Goal: Task Accomplishment & Management: Use online tool/utility

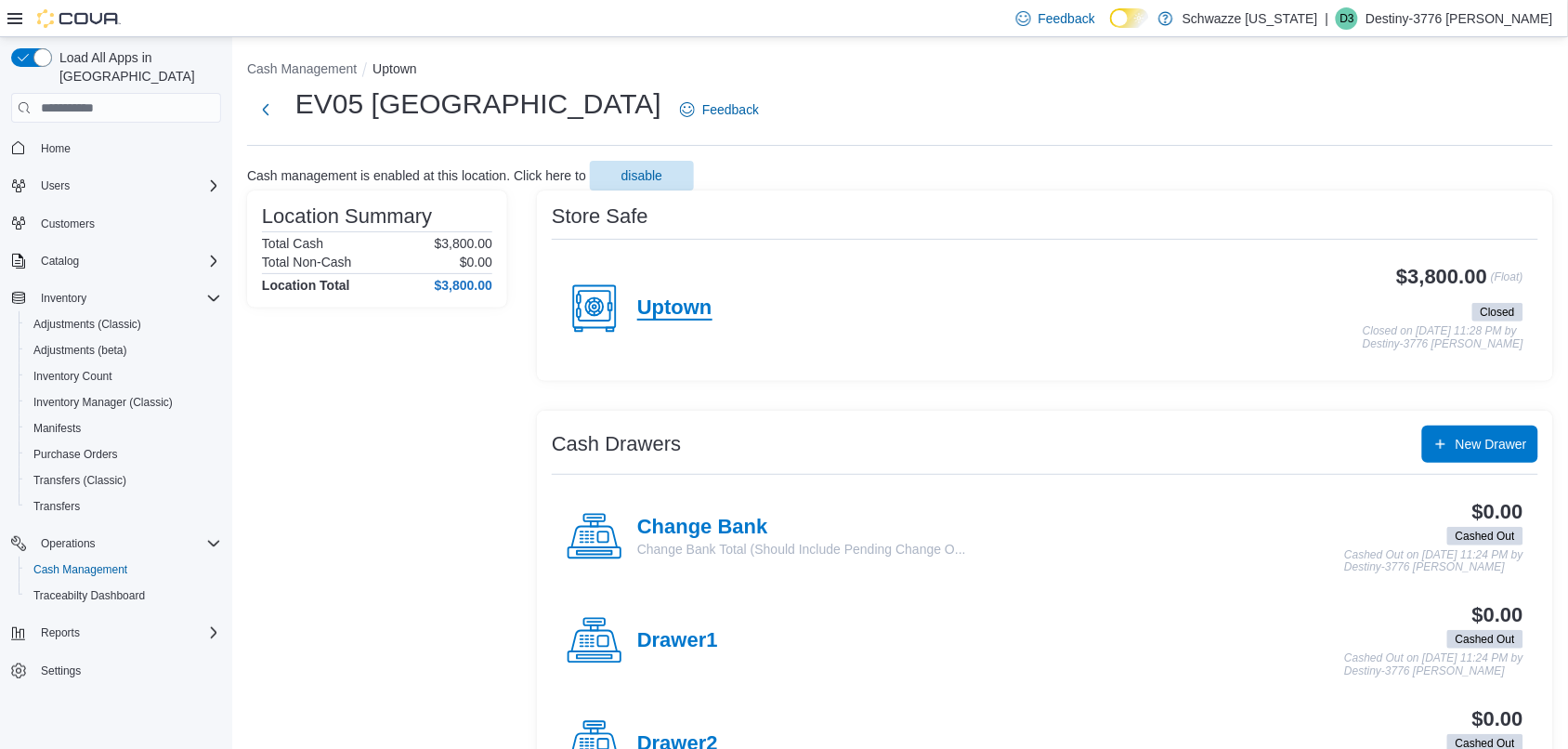
click at [679, 307] on h4 "Uptown" at bounding box center [675, 309] width 75 height 24
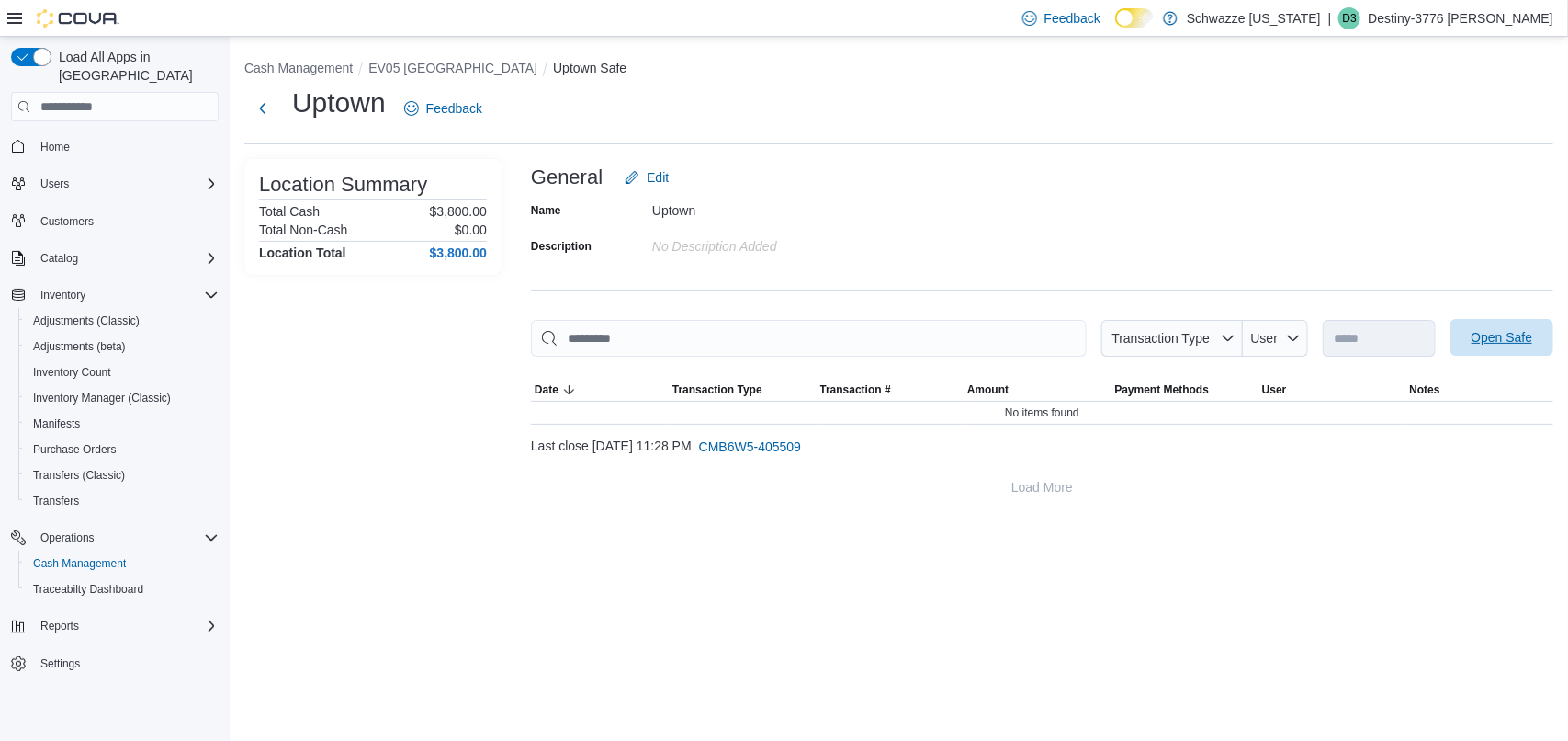
click at [1481, 332] on span "Open Safe" at bounding box center [1502, 337] width 62 height 18
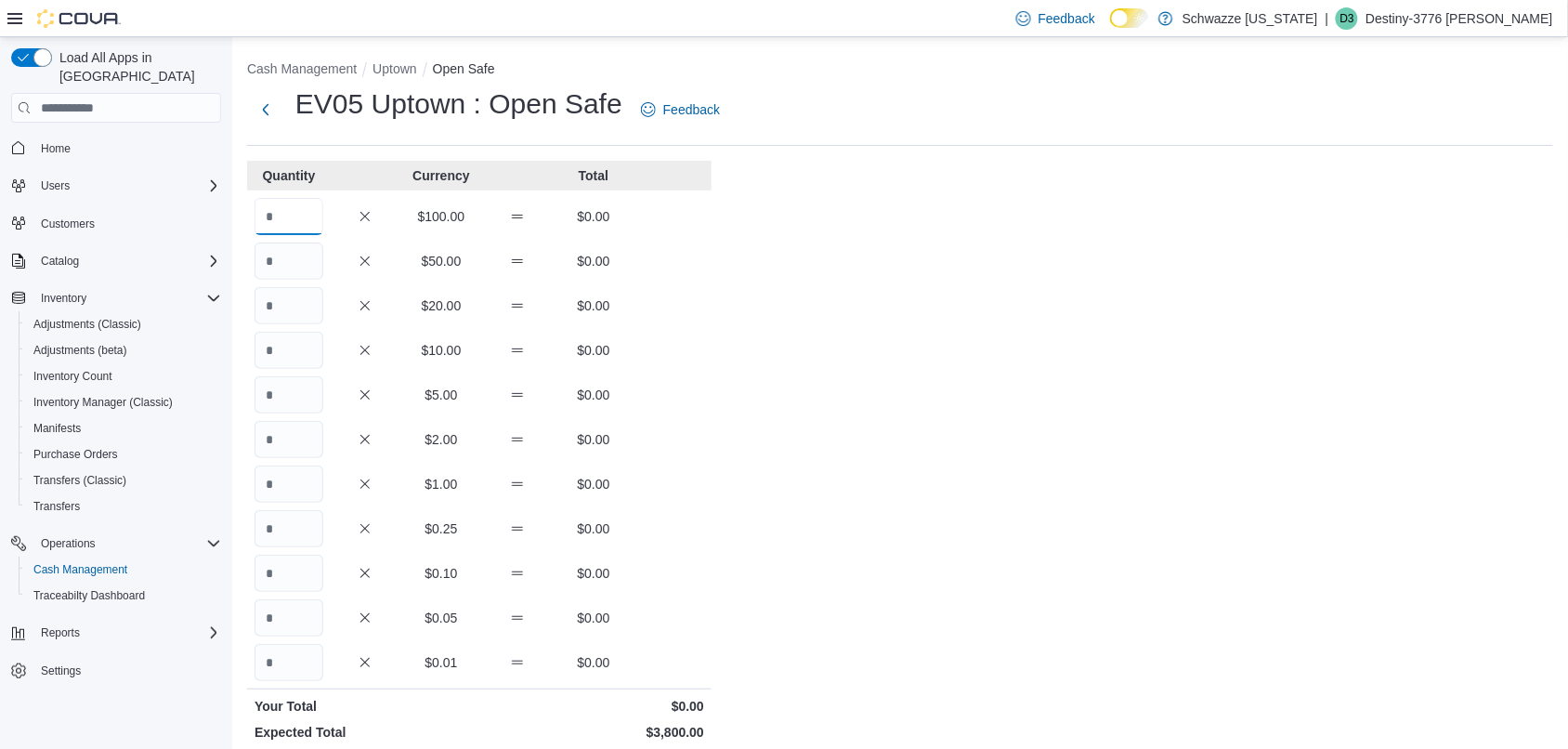
click at [305, 225] on input "Quantity" at bounding box center [289, 217] width 69 height 37
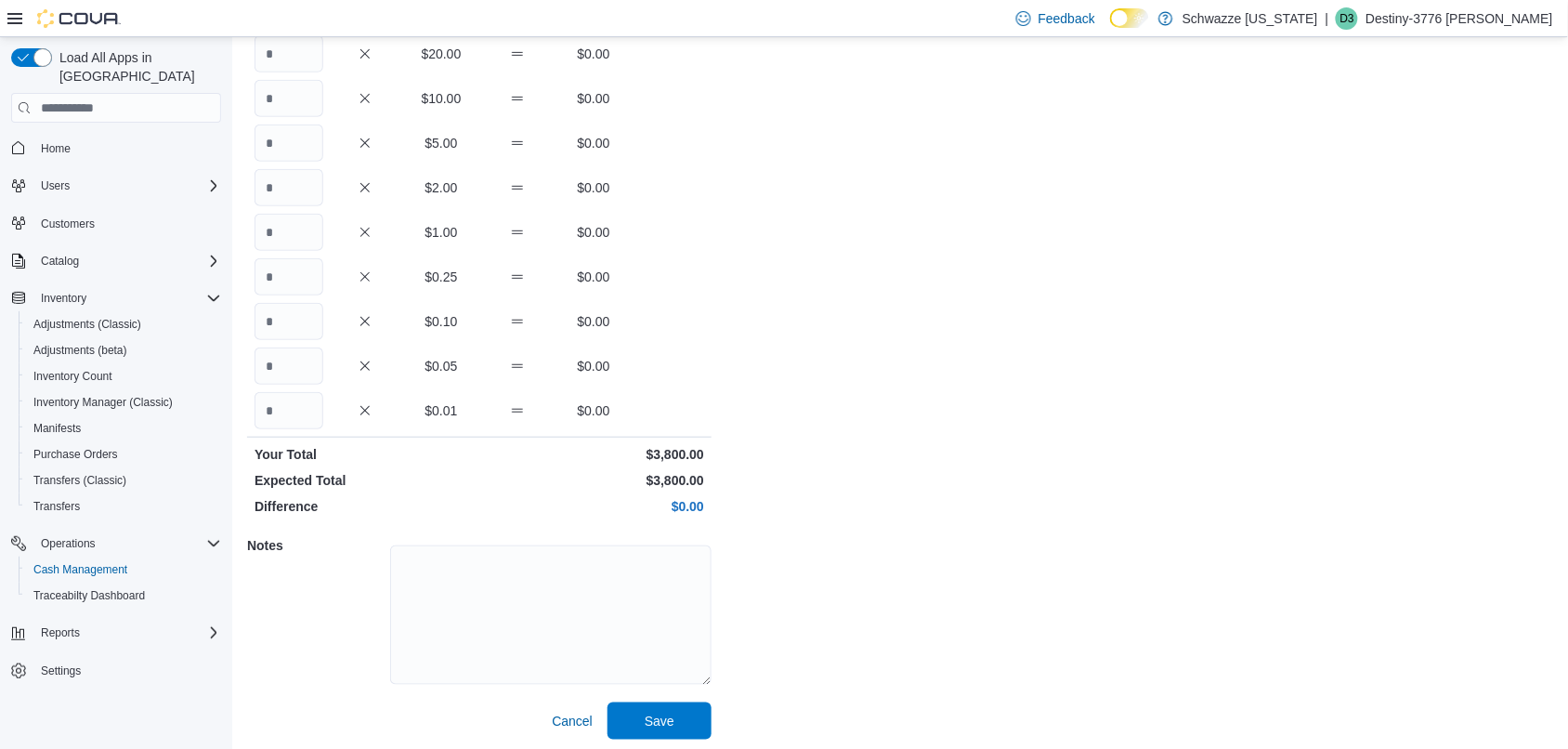
scroll to position [257, 0]
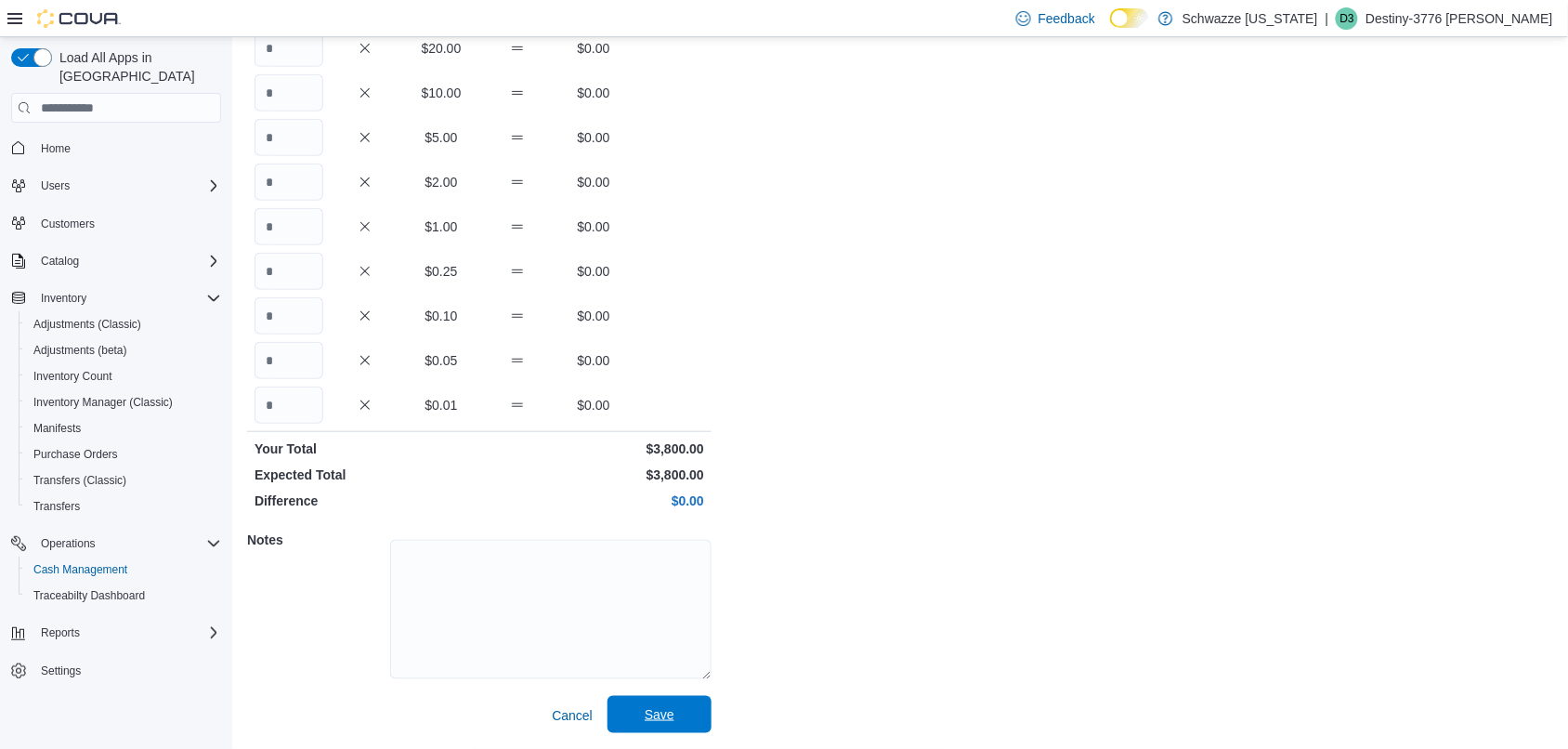
type input "**"
click at [703, 726] on button "Save" at bounding box center [660, 715] width 104 height 37
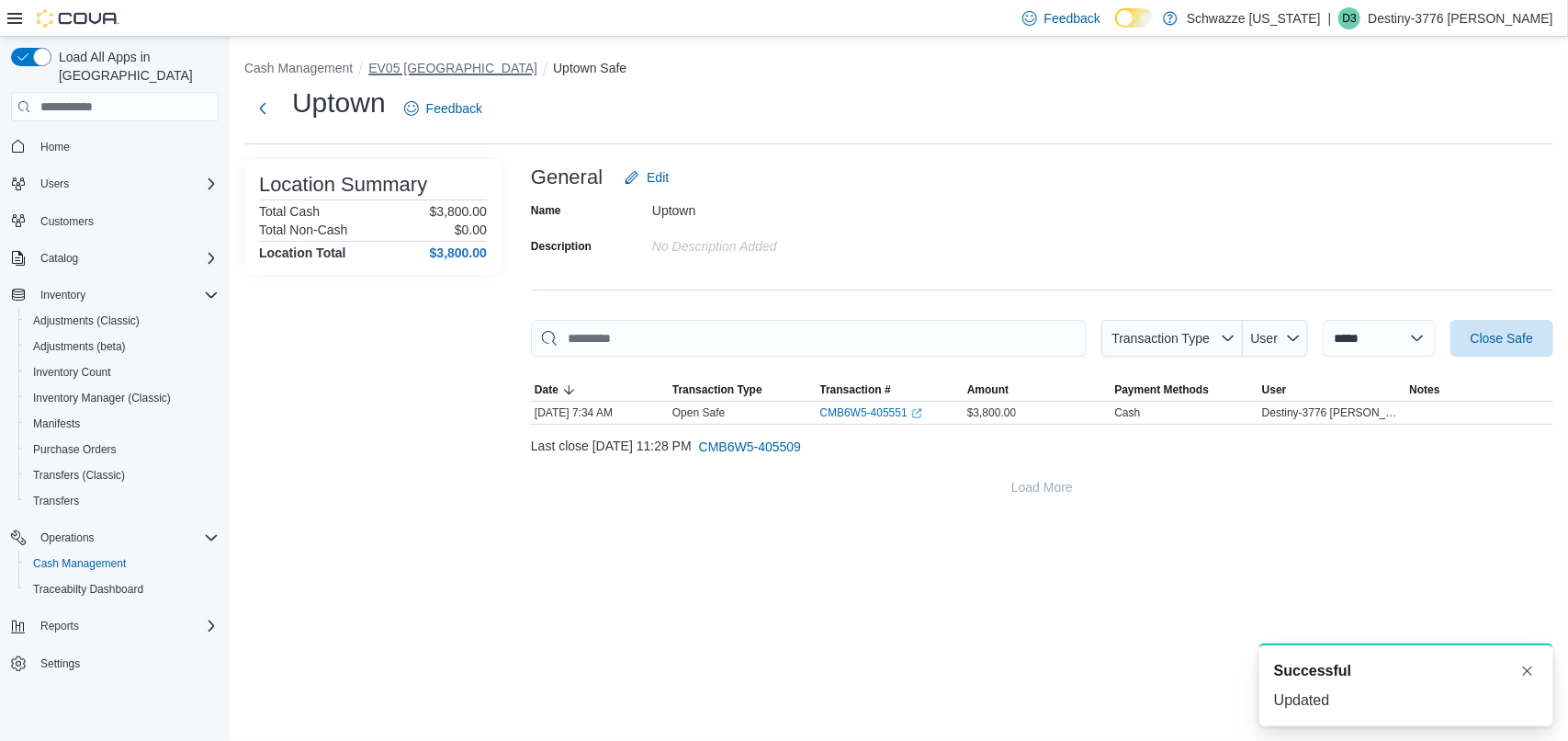
click at [402, 61] on button "EV05 [GEOGRAPHIC_DATA]" at bounding box center [453, 68] width 169 height 15
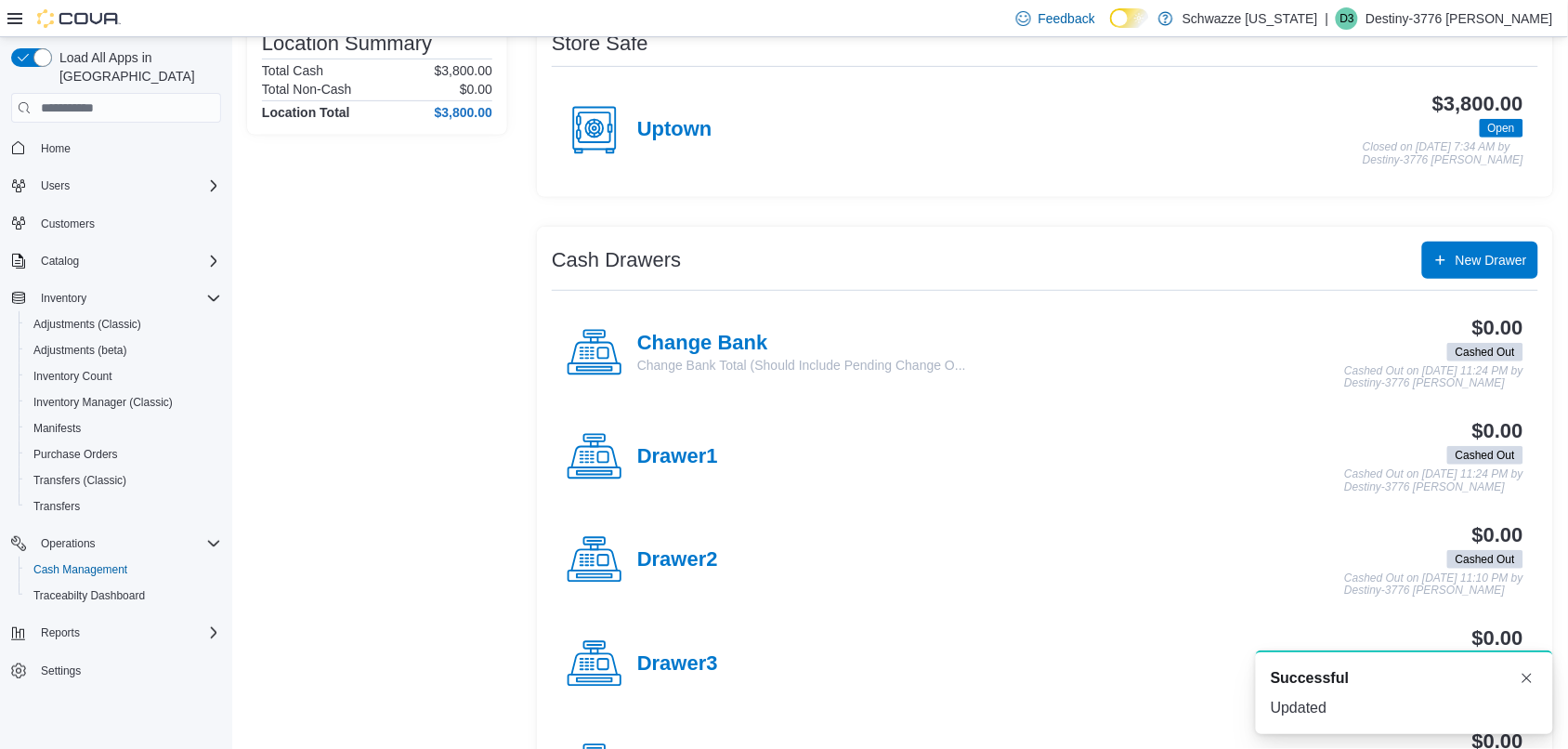
scroll to position [174, 0]
click at [725, 332] on h4 "Change Bank" at bounding box center [802, 343] width 329 height 24
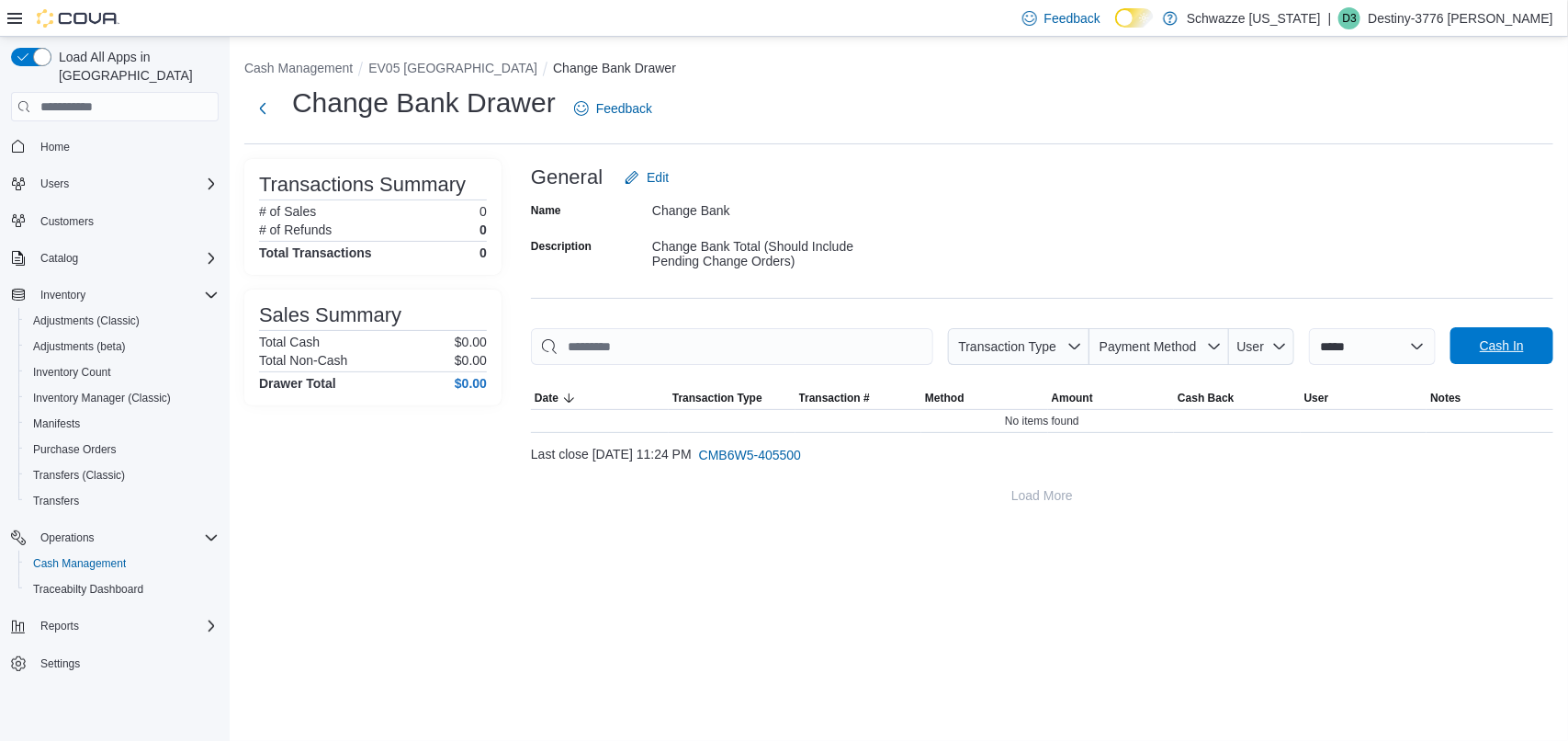
click at [1529, 351] on span "Cash In" at bounding box center [1502, 346] width 81 height 37
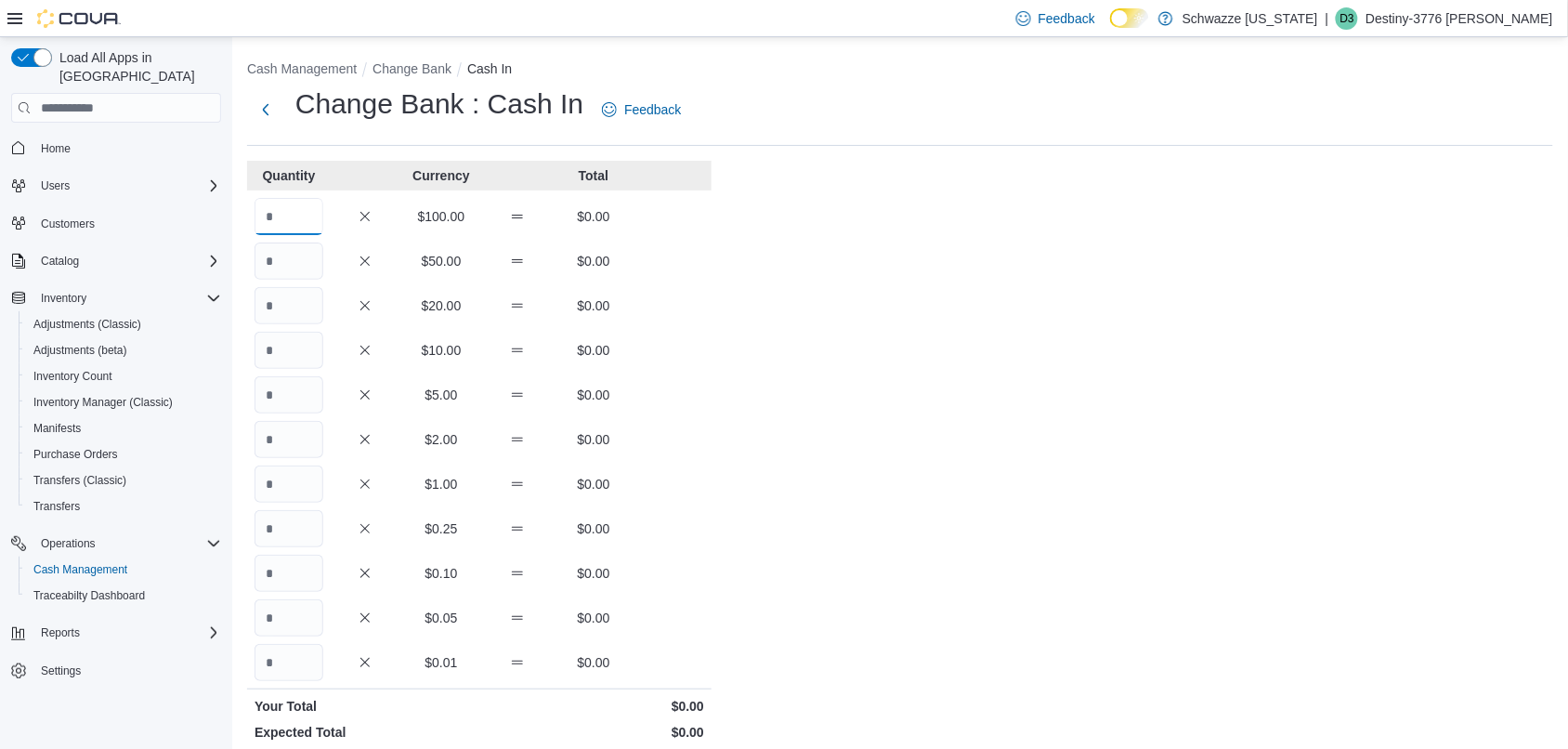
click at [319, 214] on input "Quantity" at bounding box center [289, 217] width 69 height 37
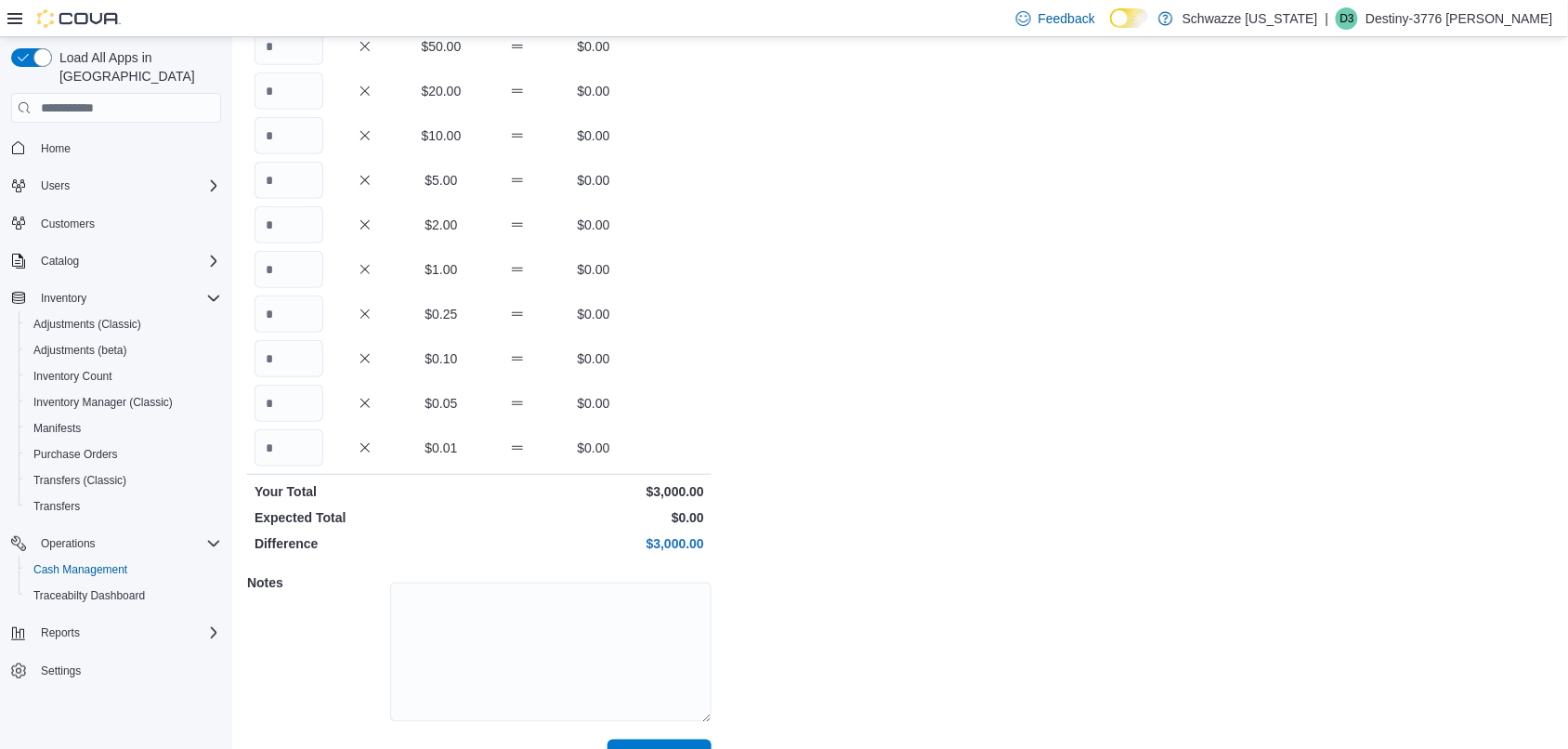
scroll to position [257, 0]
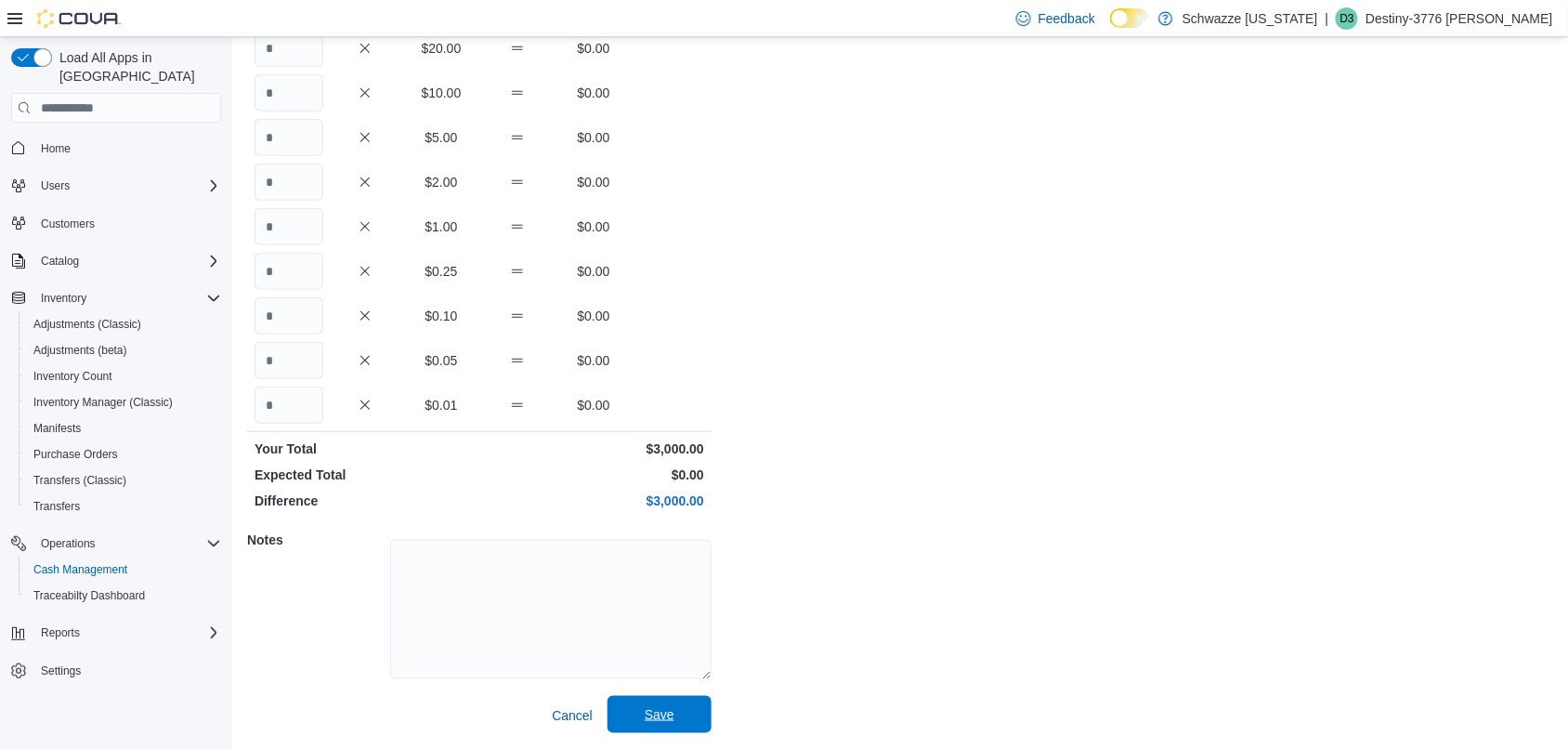
type input "**"
click at [670, 703] on span "Save" at bounding box center [660, 715] width 82 height 37
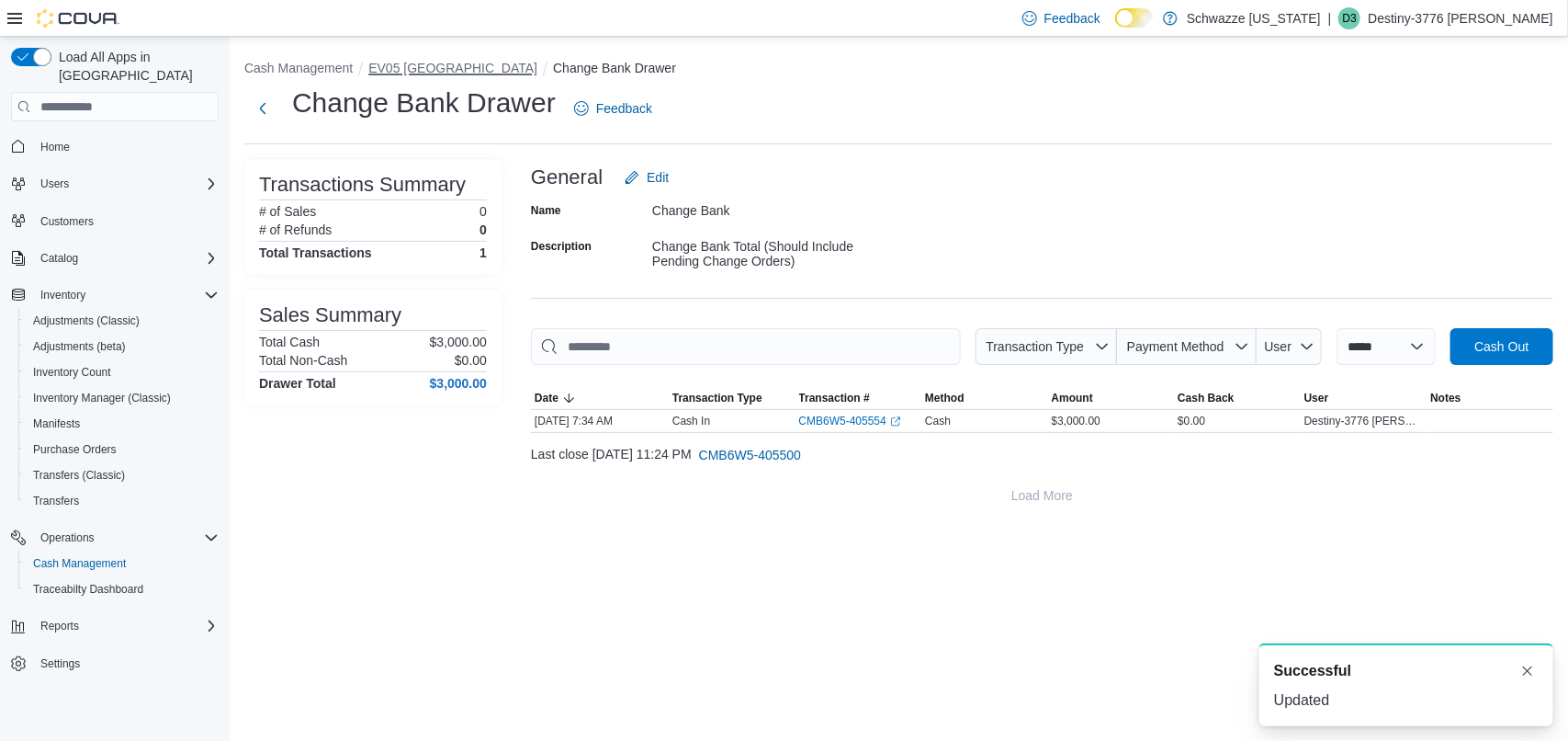
click at [407, 74] on button "EV05 [GEOGRAPHIC_DATA]" at bounding box center [453, 68] width 169 height 15
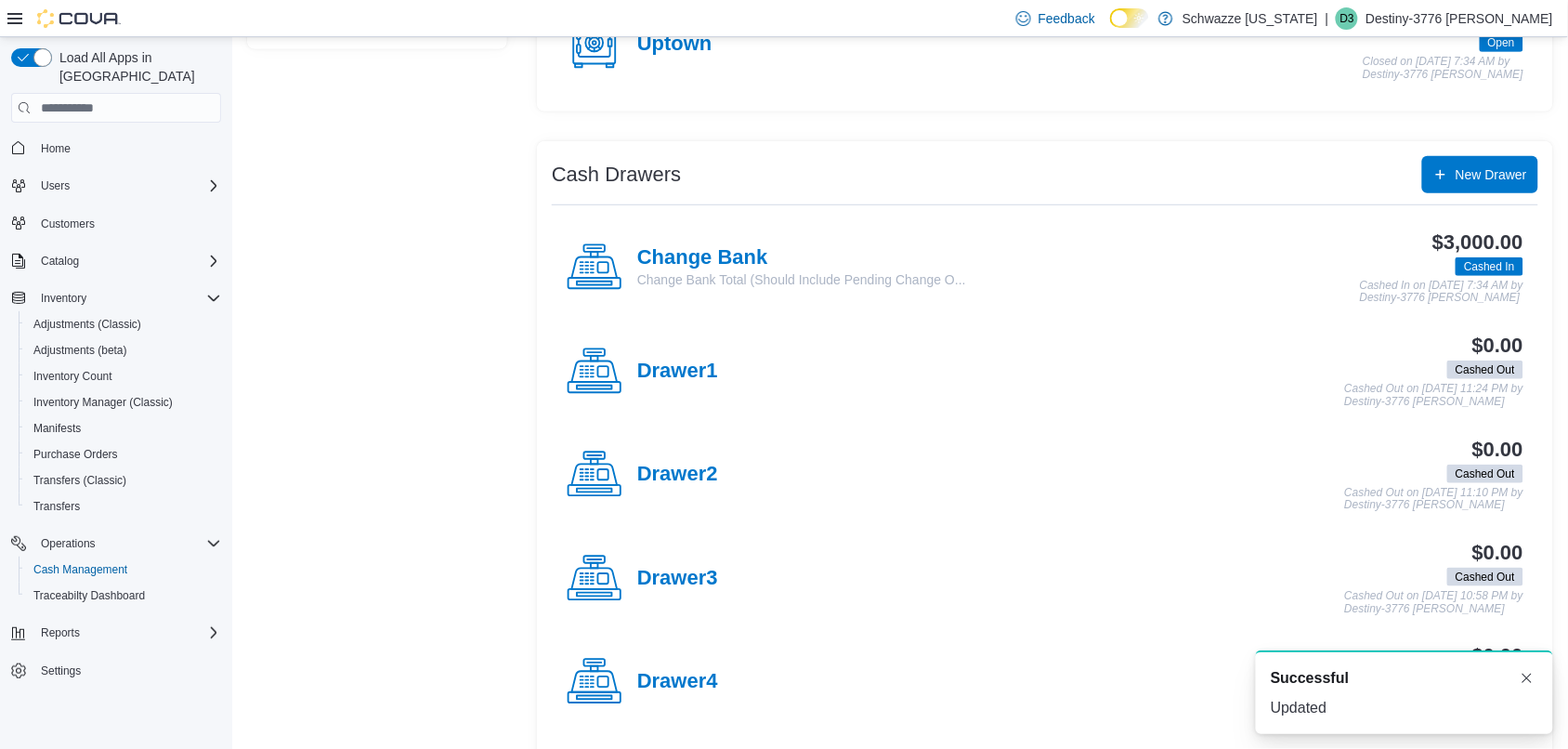
scroll to position [261, 0]
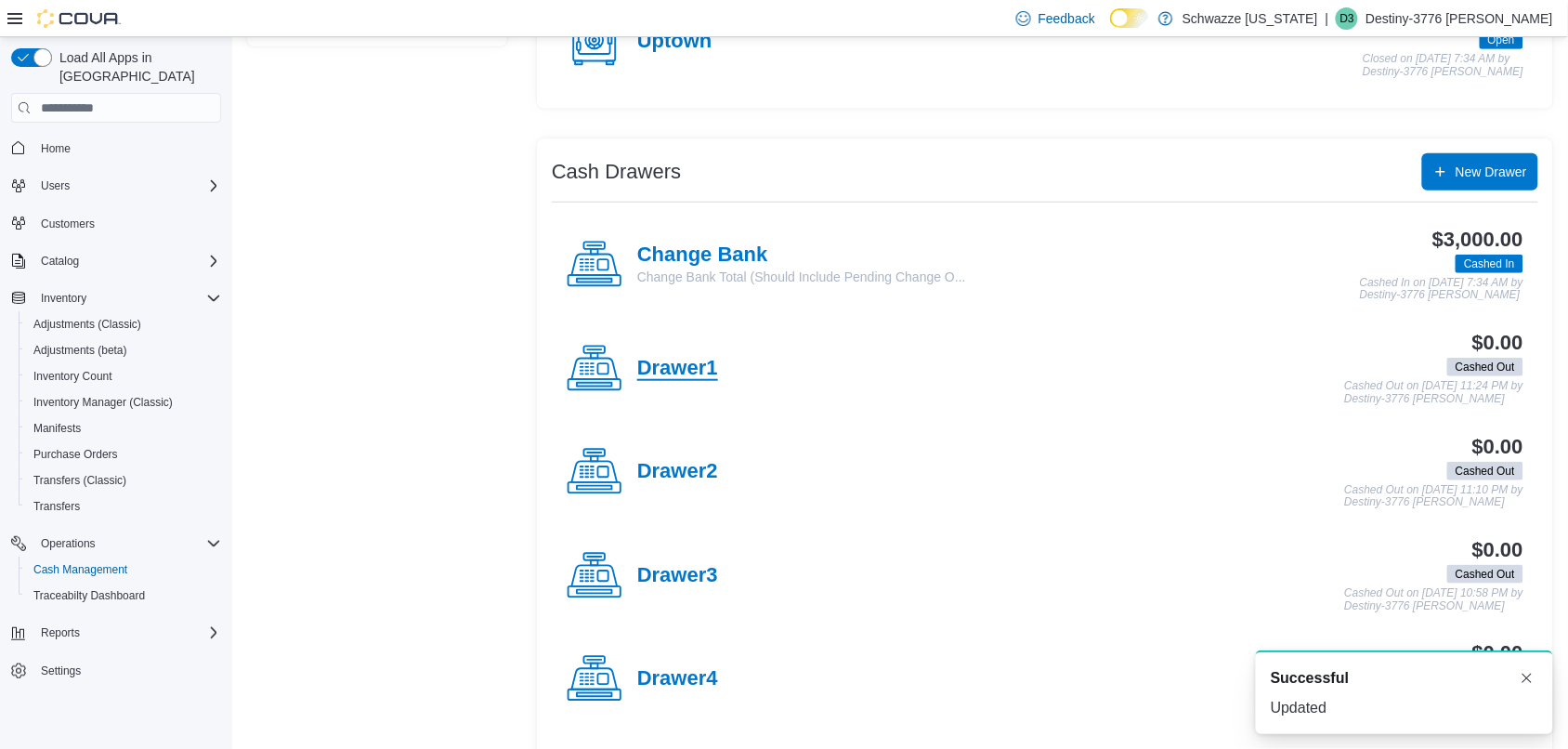
click at [697, 374] on h4 "Drawer1" at bounding box center [678, 369] width 81 height 24
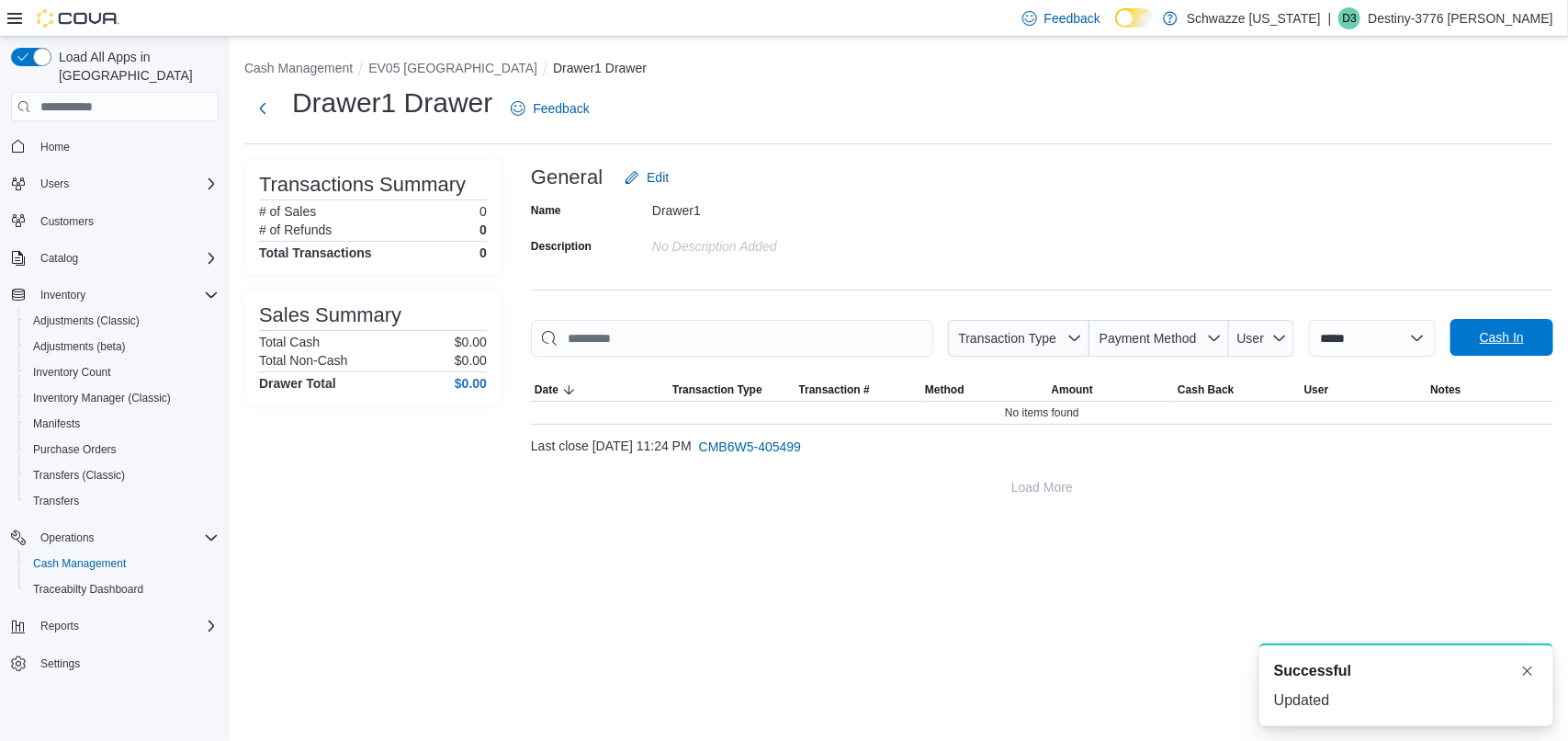
click at [1529, 340] on span "Cash In" at bounding box center [1502, 337] width 81 height 37
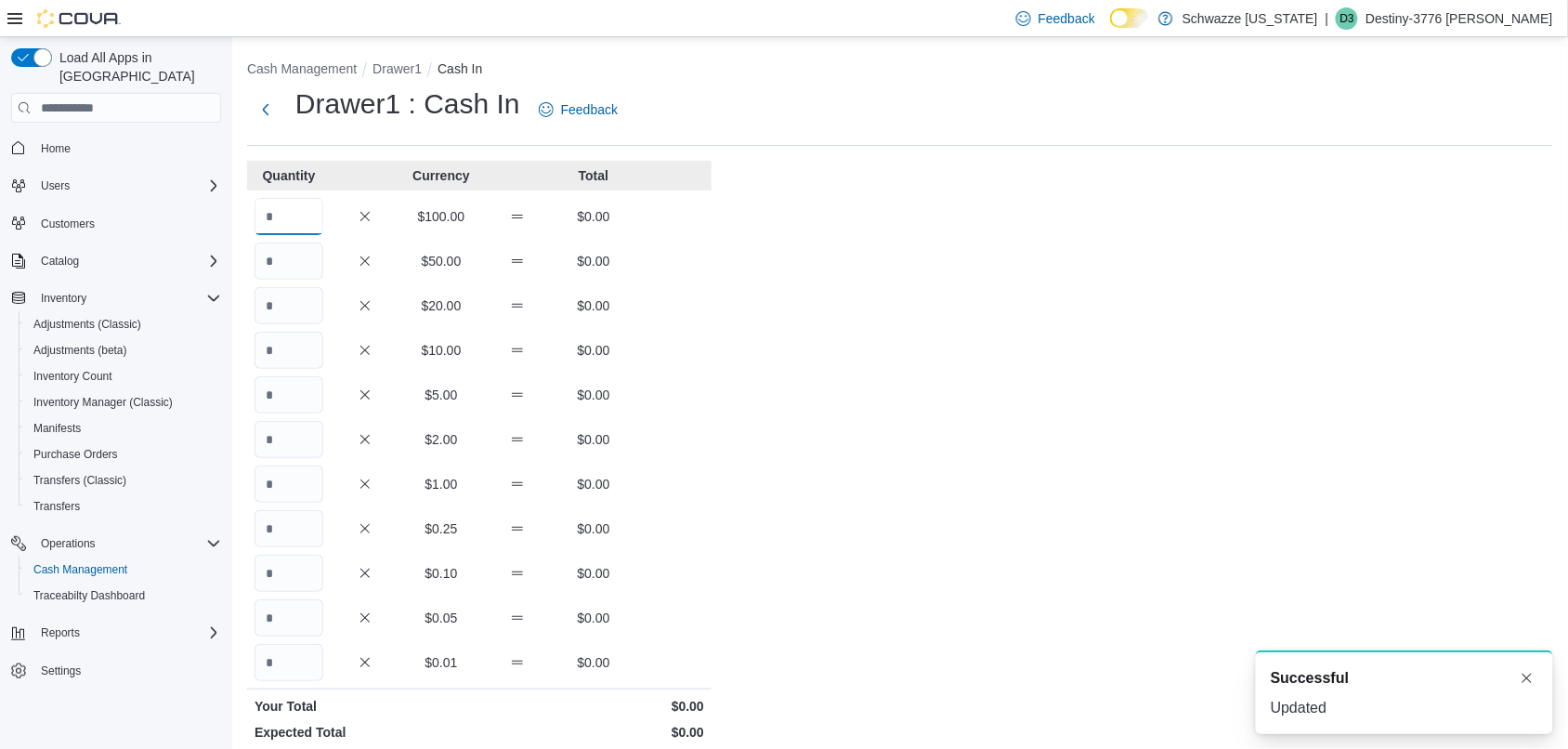
click at [298, 224] on input "Quantity" at bounding box center [289, 217] width 69 height 37
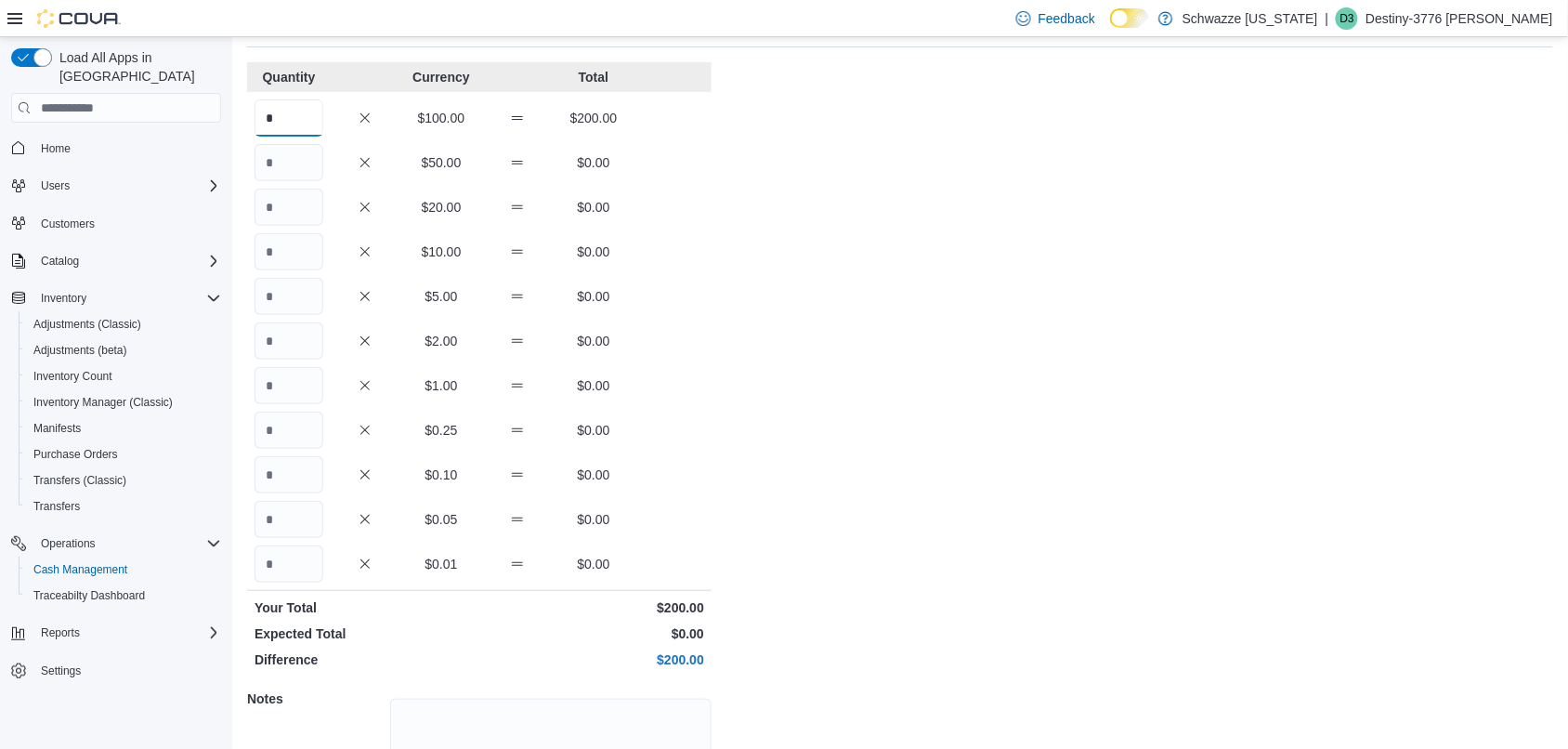
scroll to position [257, 0]
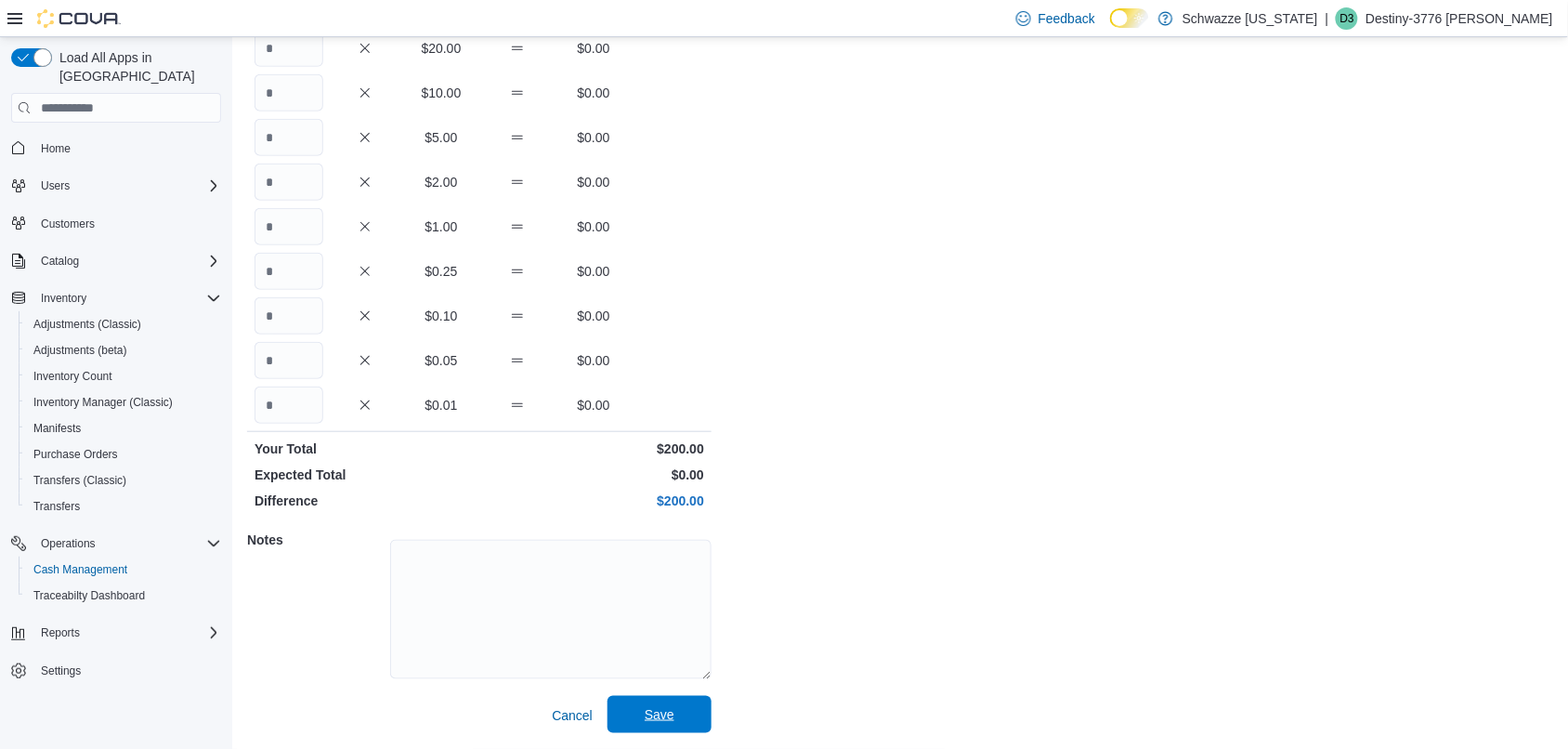
type input "*"
click at [679, 716] on span "Save" at bounding box center [660, 715] width 82 height 37
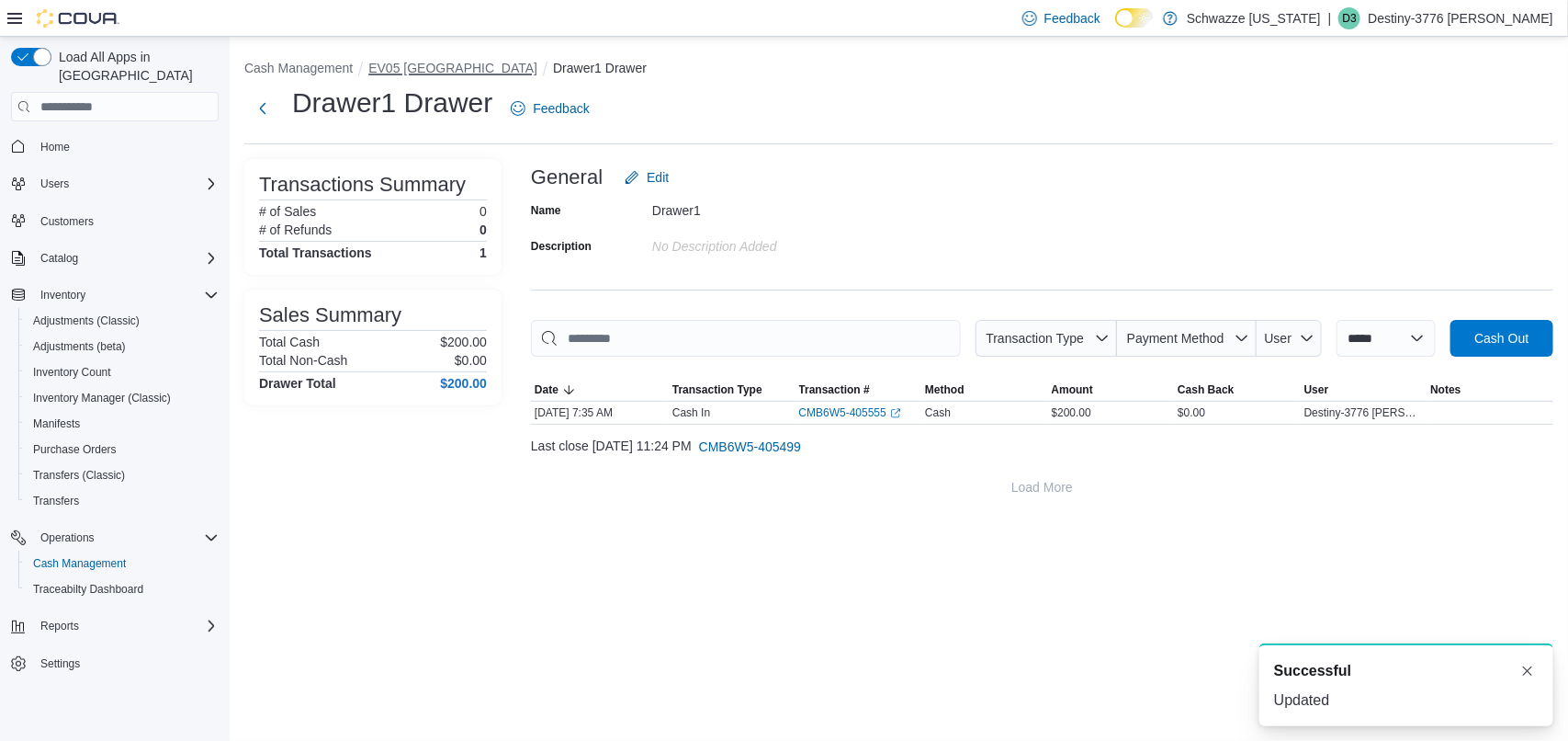
click at [402, 64] on button "EV05 [GEOGRAPHIC_DATA]" at bounding box center [453, 68] width 169 height 15
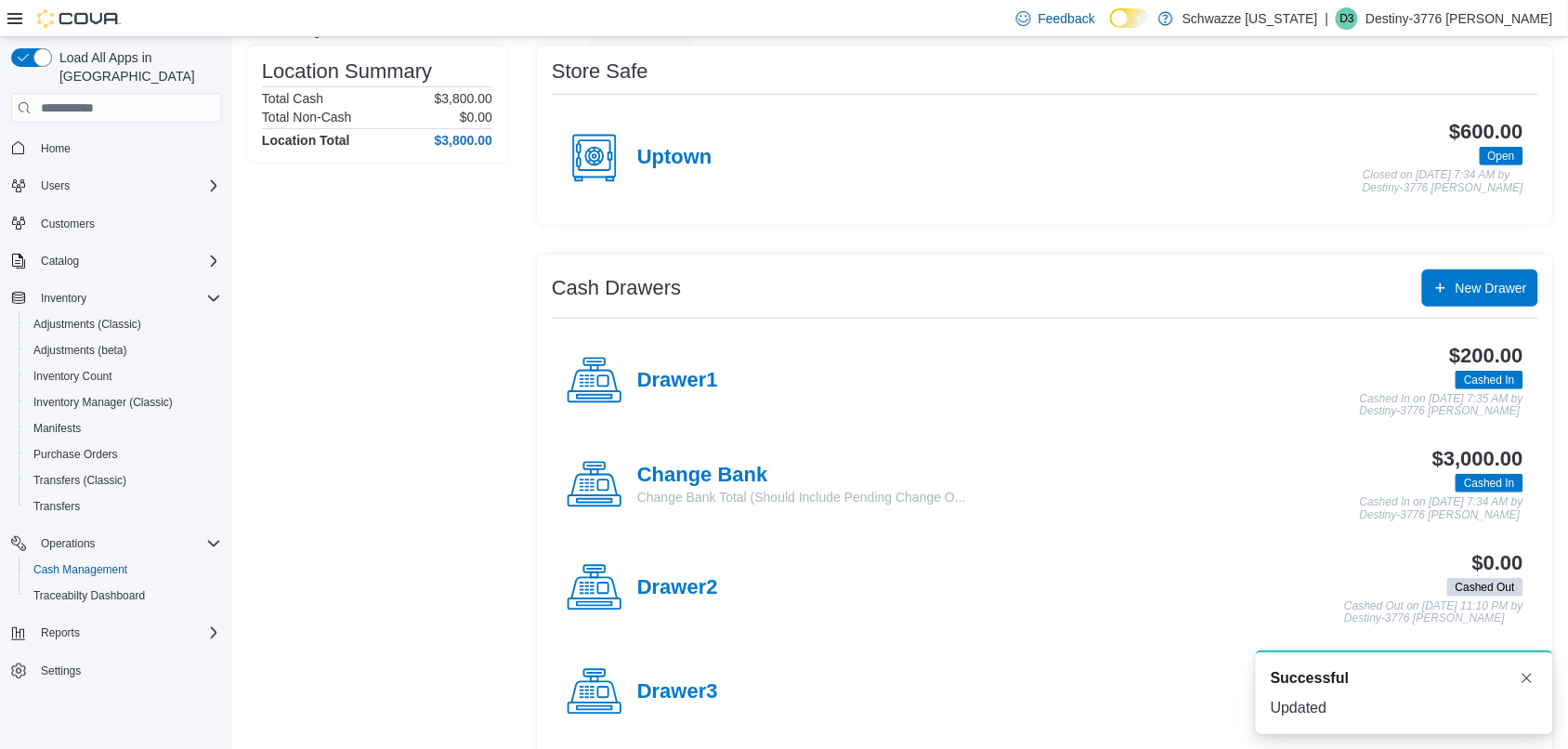
scroll to position [319, 0]
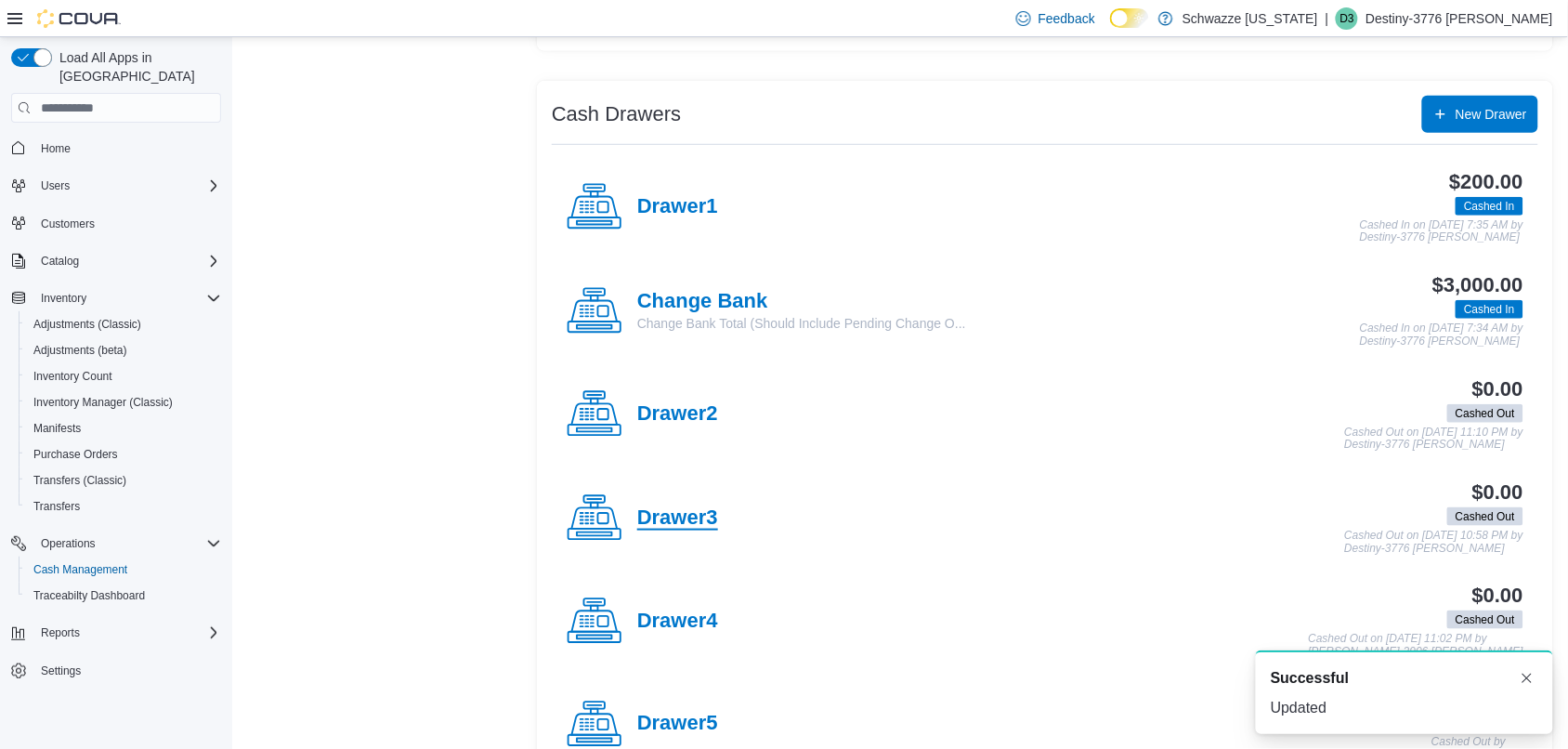
click at [691, 521] on h4 "Drawer3" at bounding box center [678, 519] width 81 height 24
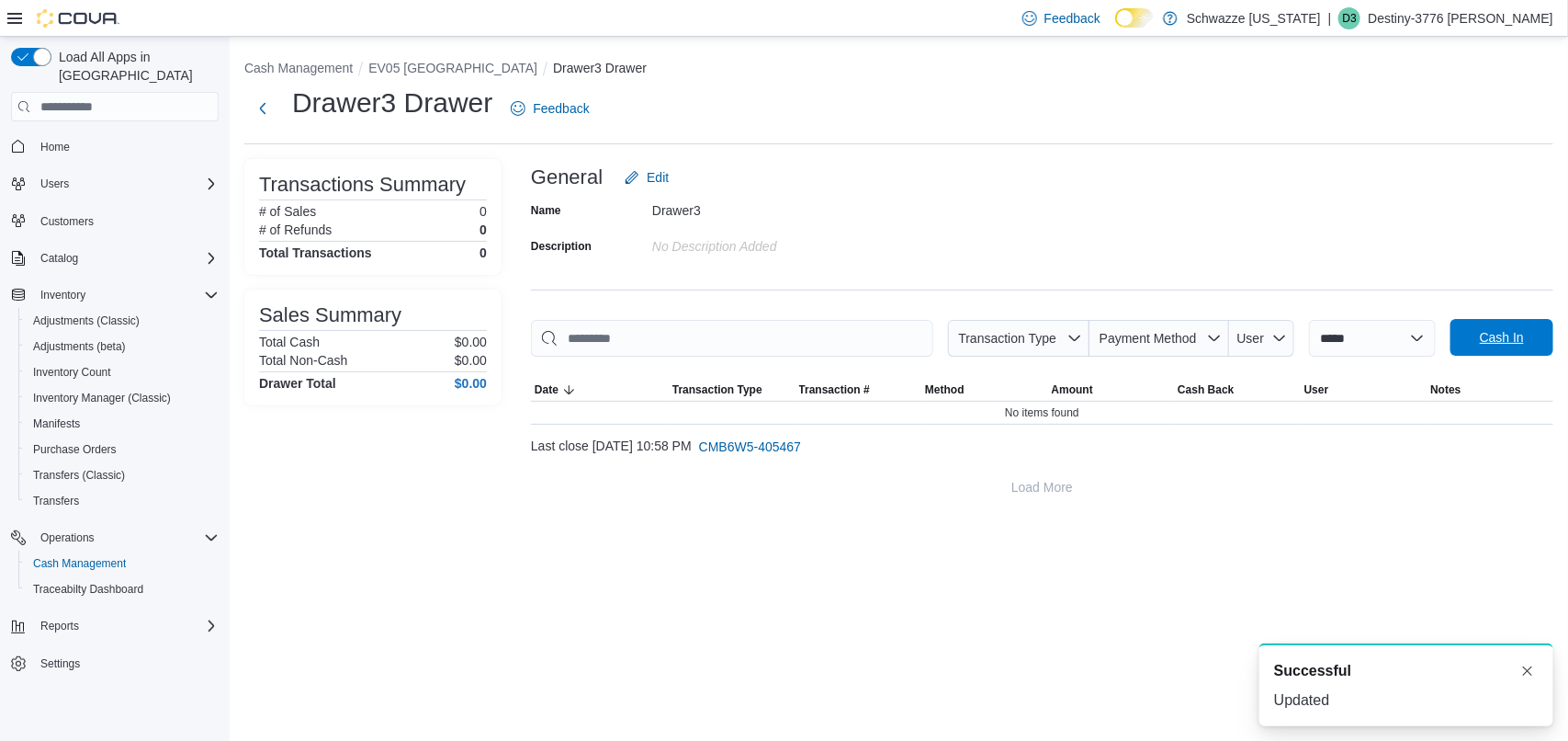
click at [1511, 351] on span "Cash In" at bounding box center [1502, 337] width 81 height 37
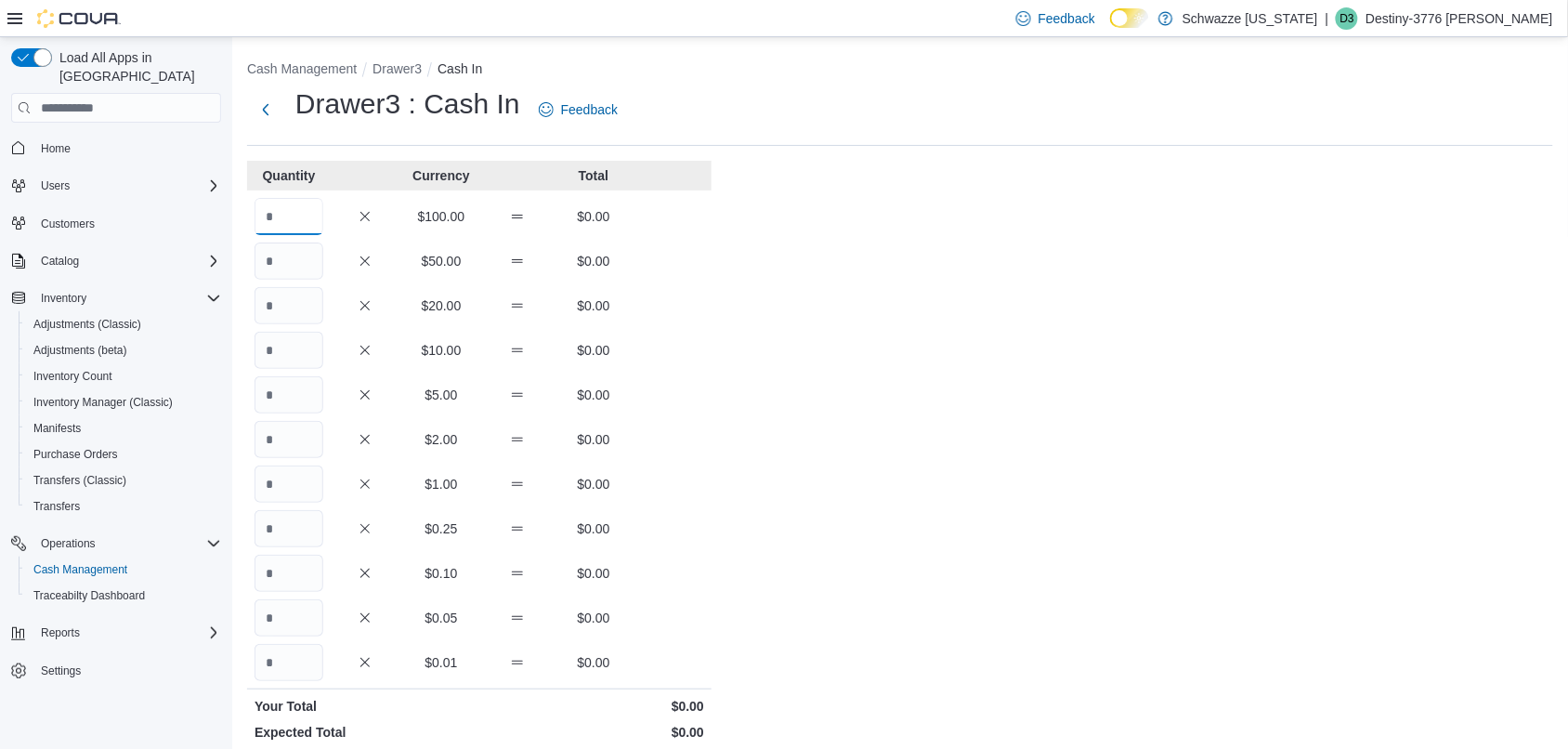
click at [310, 212] on input "Quantity" at bounding box center [289, 217] width 69 height 37
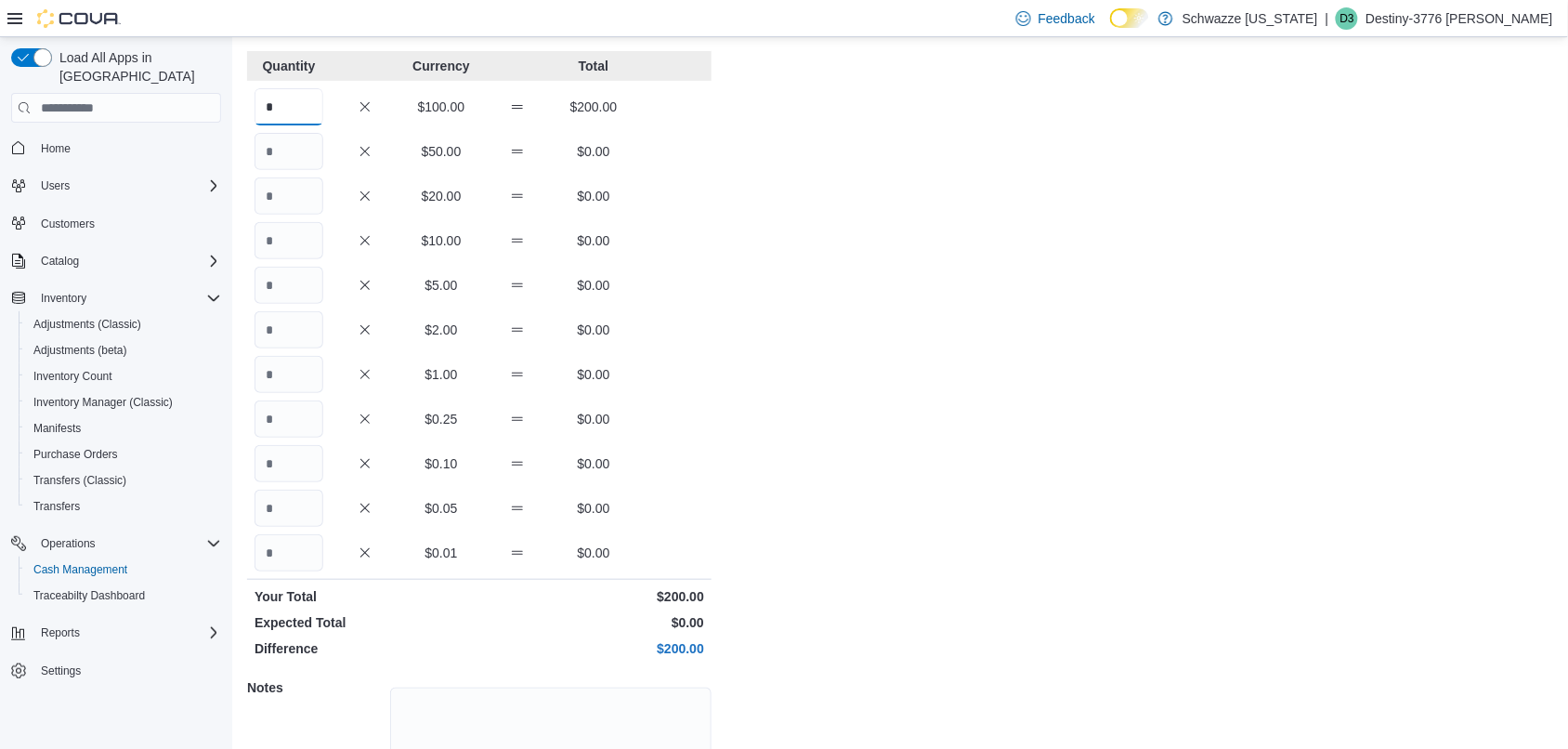
scroll to position [257, 0]
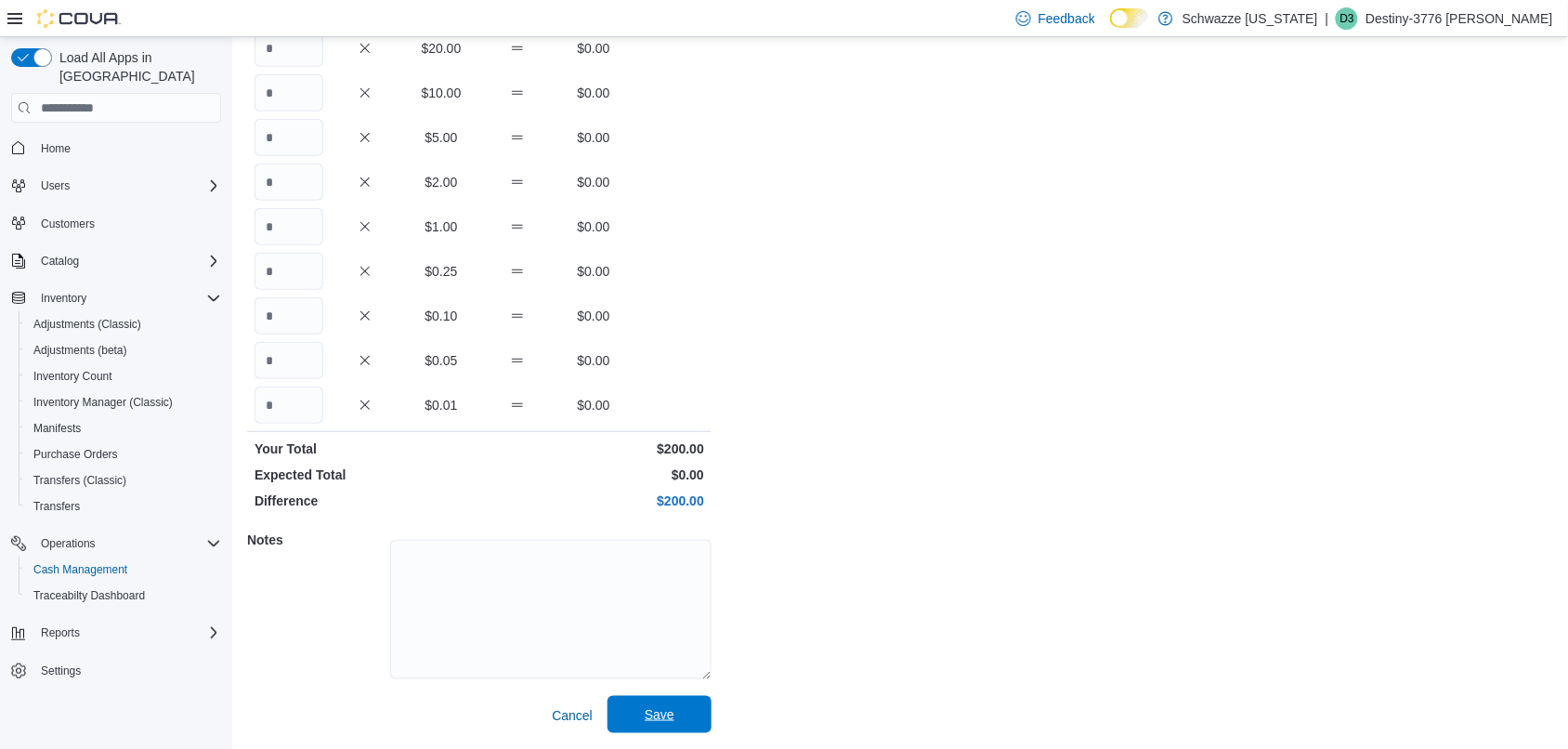
type input "*"
click at [697, 716] on span "Save" at bounding box center [660, 715] width 82 height 37
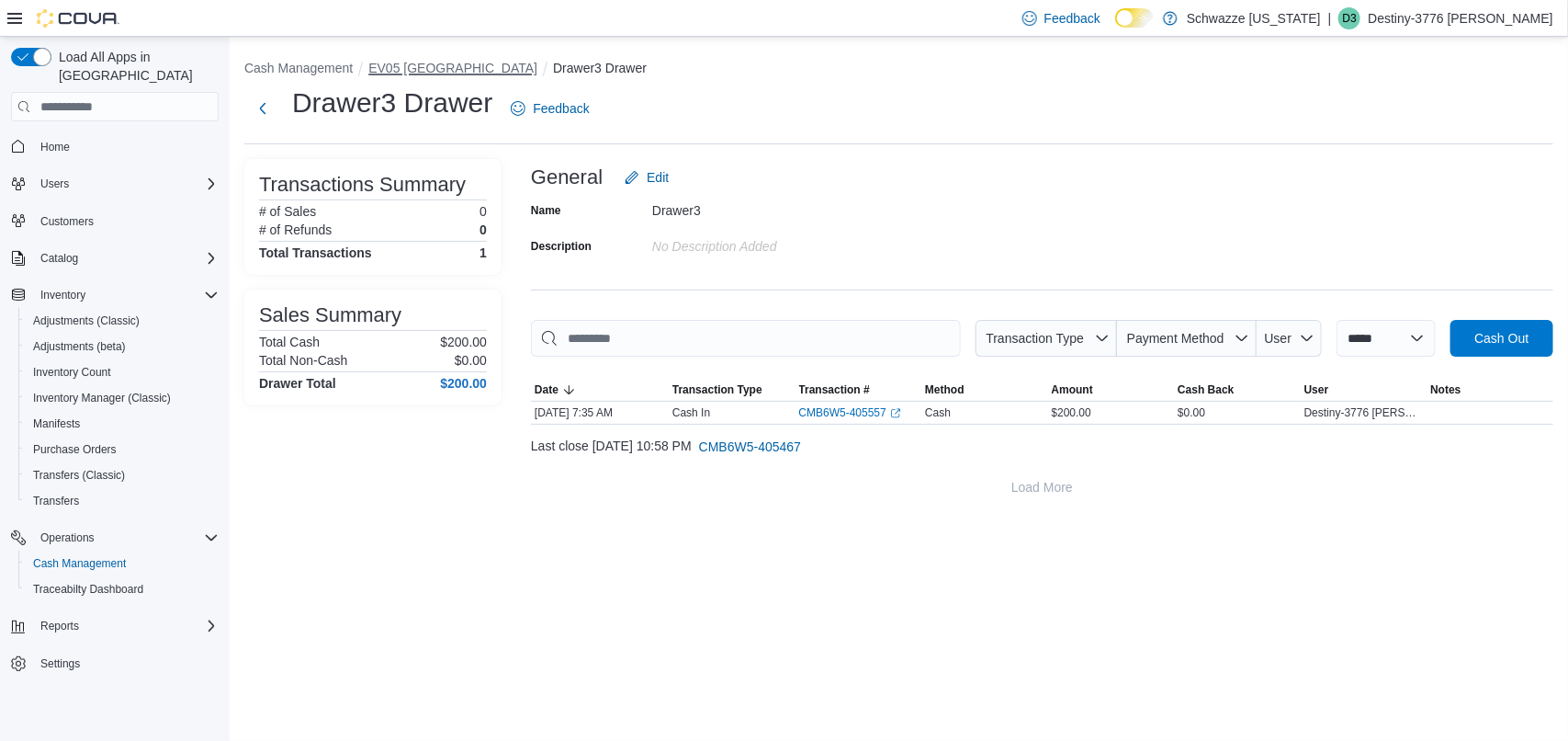
click at [421, 67] on button "EV05 [GEOGRAPHIC_DATA]" at bounding box center [453, 68] width 169 height 15
